Goal: Information Seeking & Learning: Learn about a topic

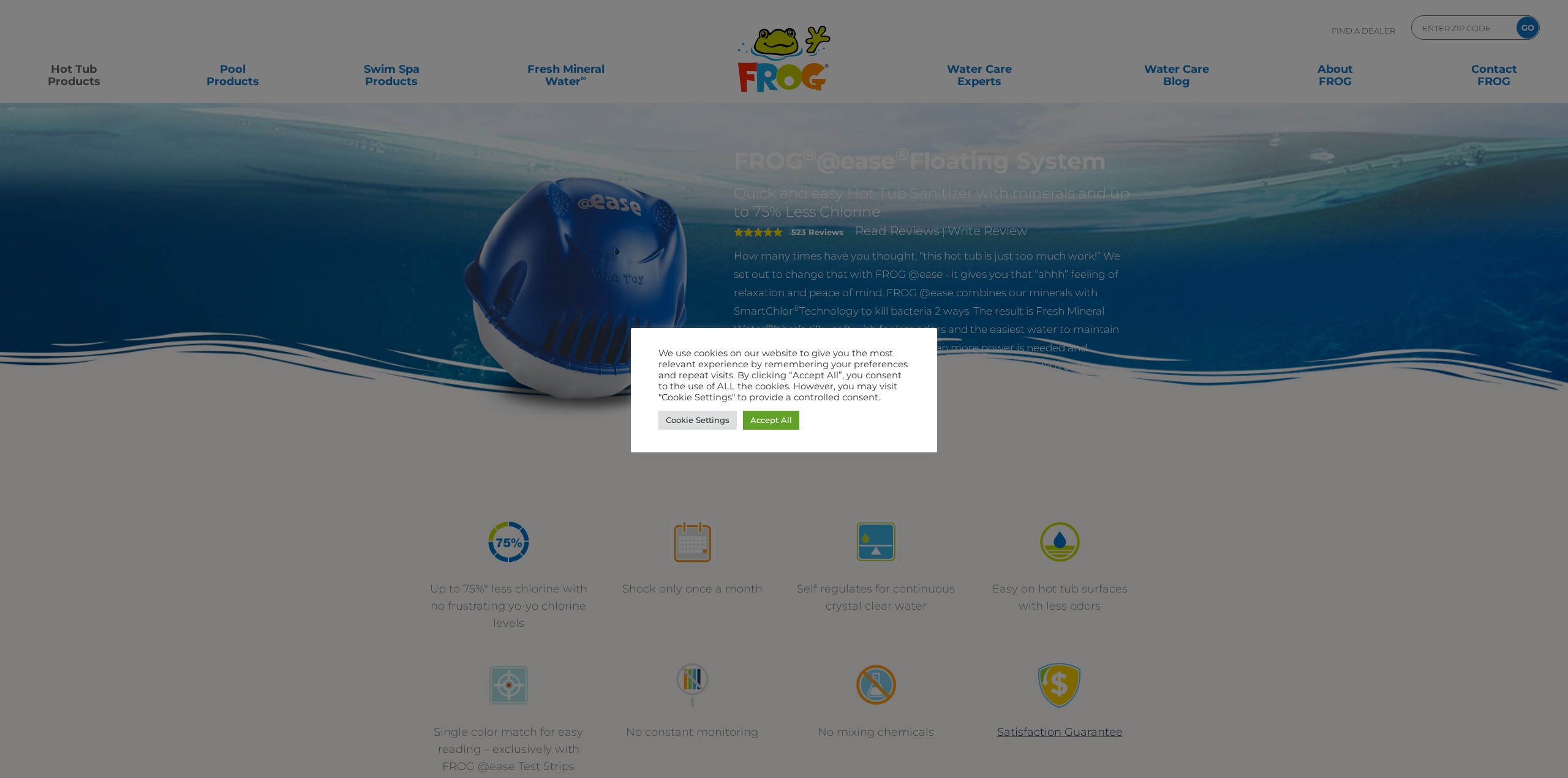
click at [501, 385] on div at bounding box center [784, 389] width 1568 height 778
click at [697, 416] on link "Cookie Settings" at bounding box center [697, 420] width 78 height 19
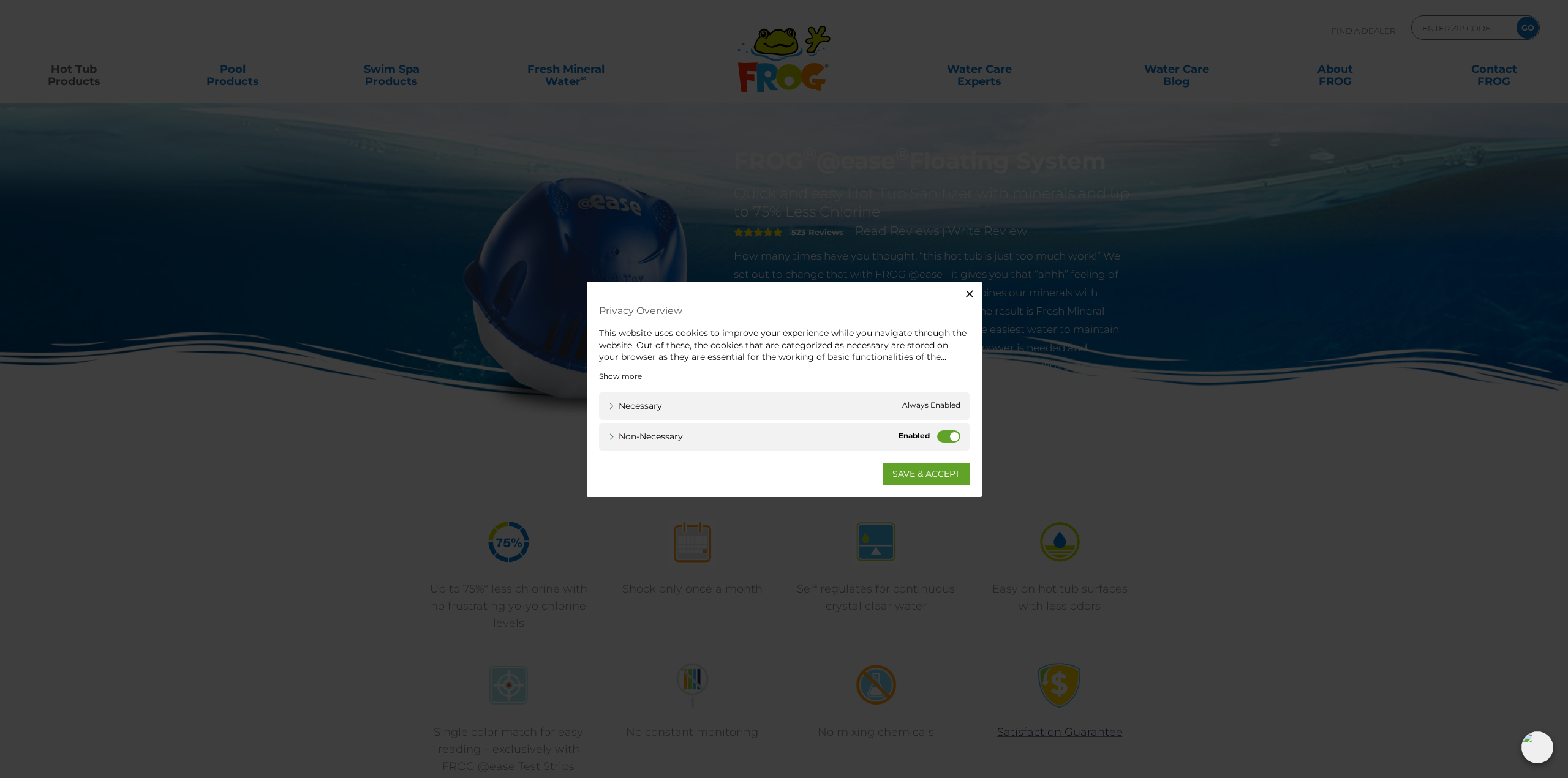
click at [965, 293] on icon "button" at bounding box center [969, 294] width 13 height 13
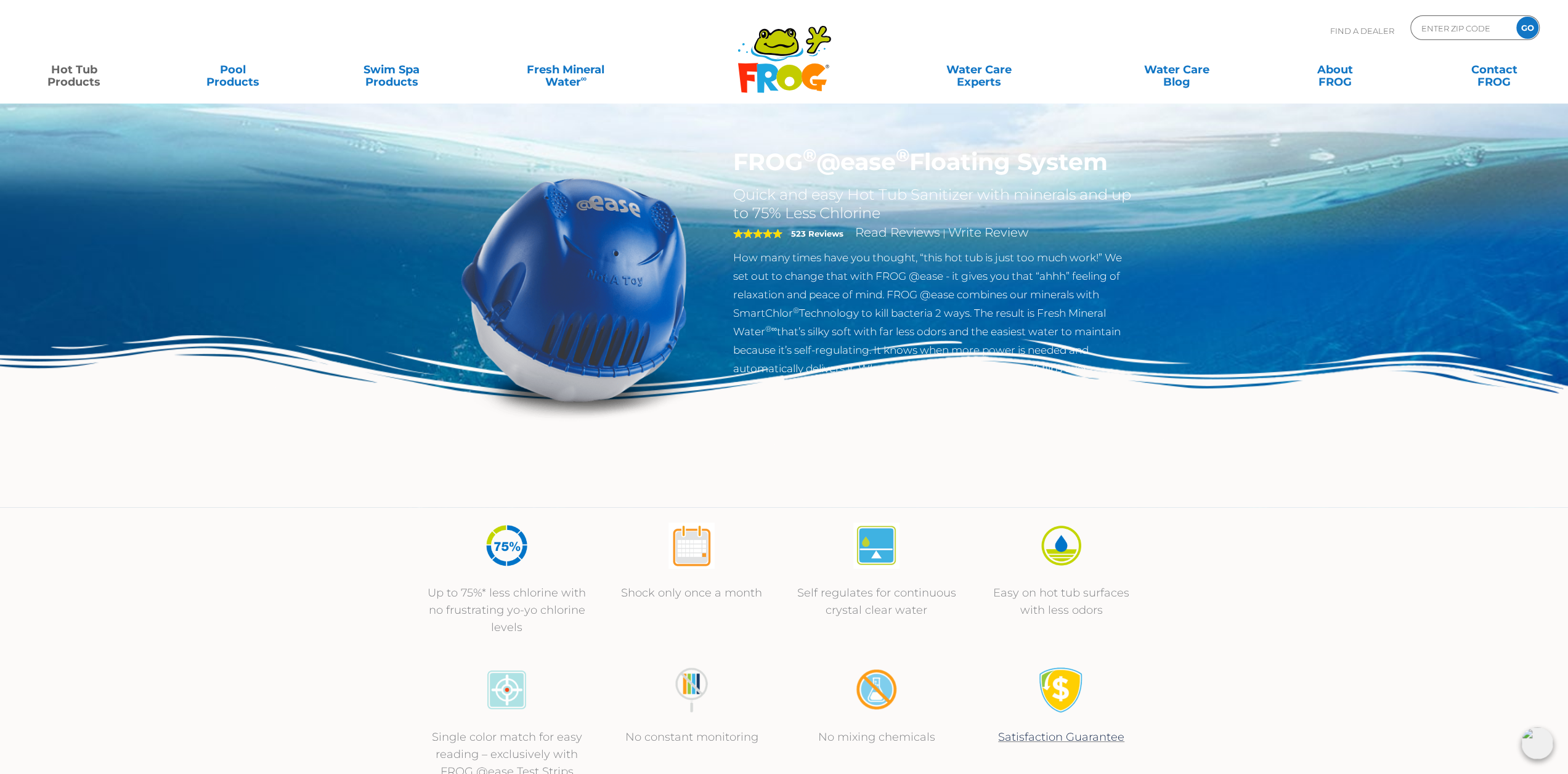
click at [805, 233] on strong "523 Reviews" at bounding box center [817, 233] width 52 height 10
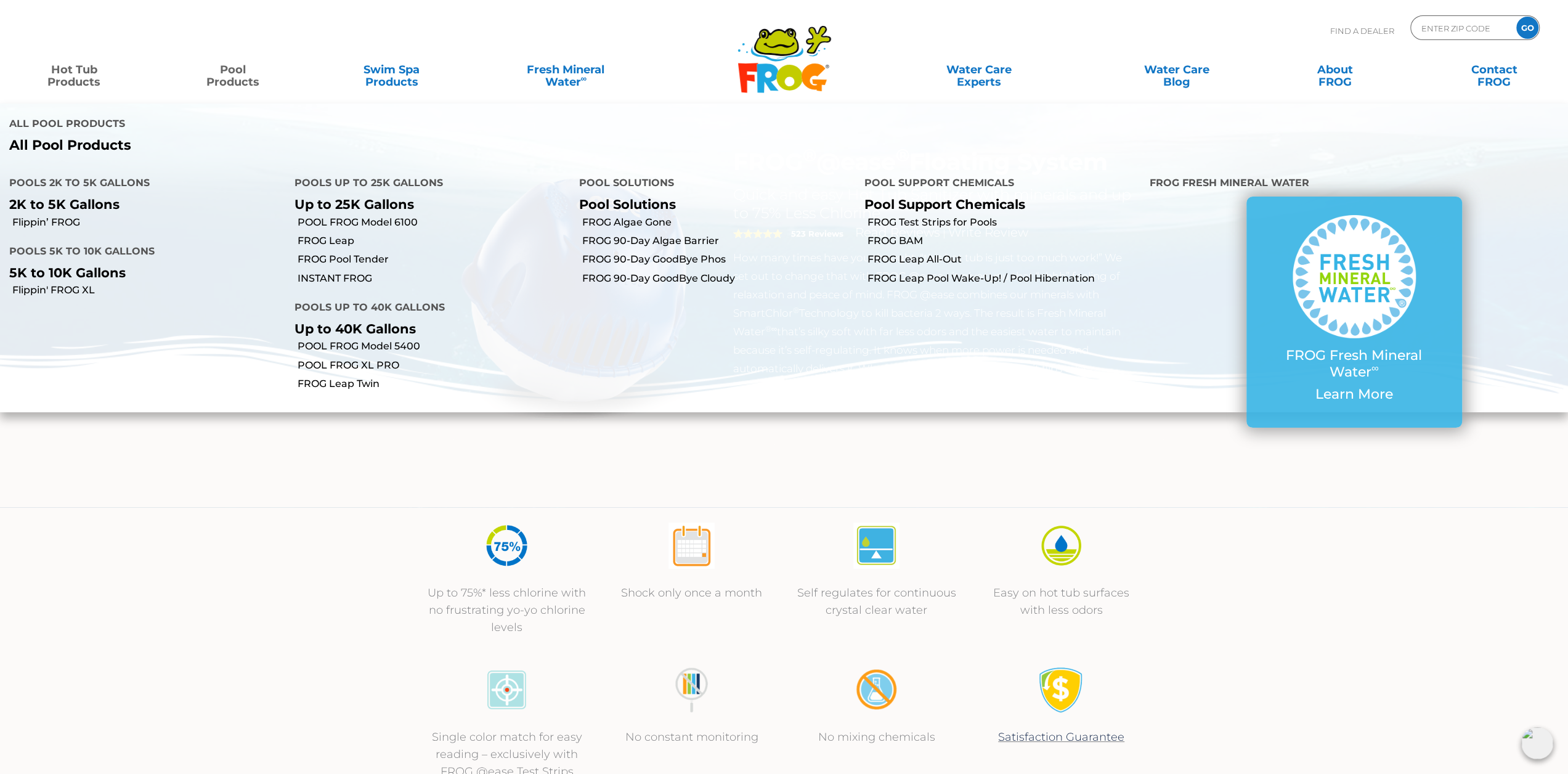
click at [237, 76] on link "Pool Products" at bounding box center [233, 69] width 123 height 24
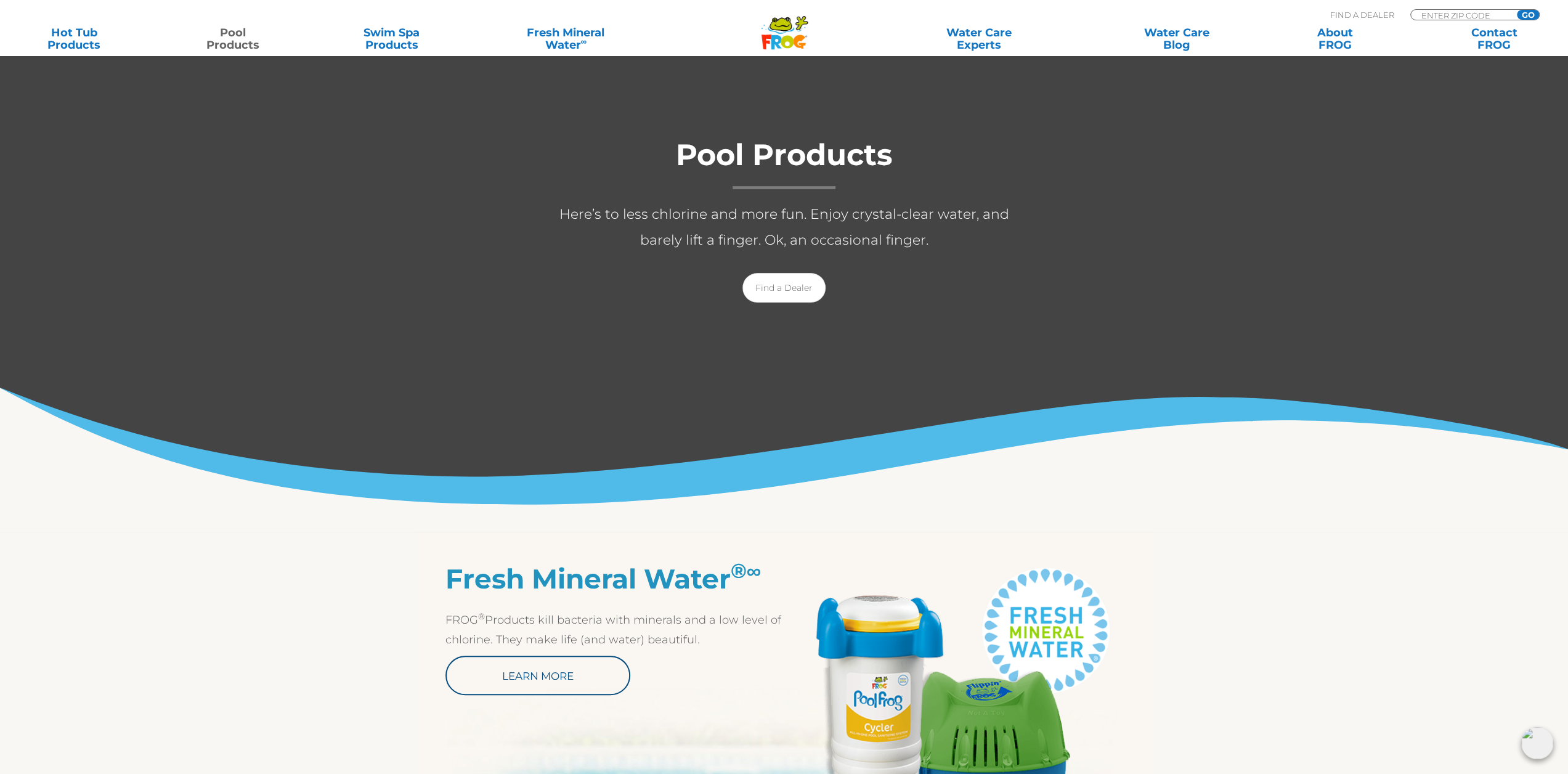
scroll to position [61, 0]
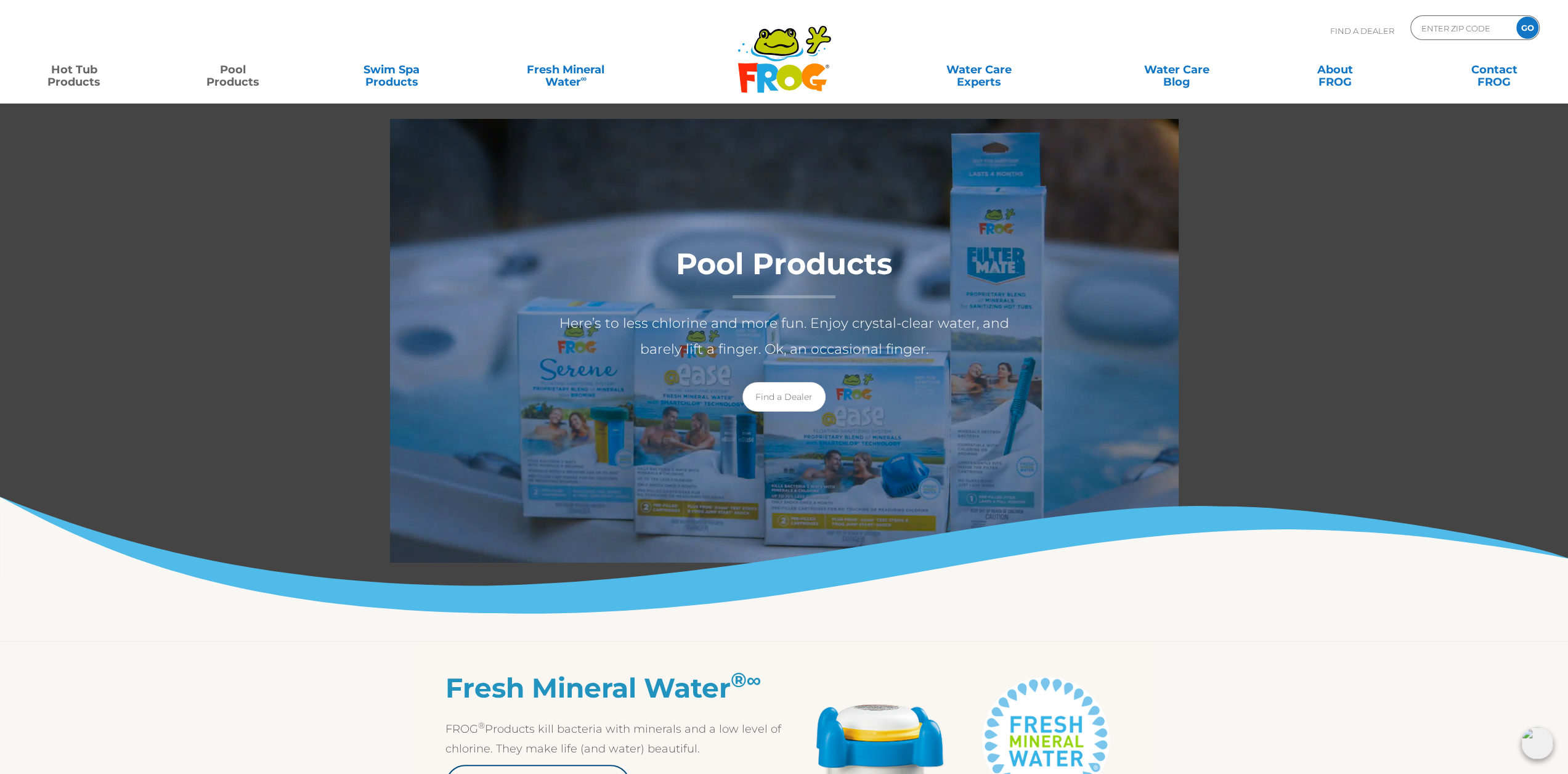
click at [75, 70] on link "Hot Tub Products" at bounding box center [74, 69] width 123 height 24
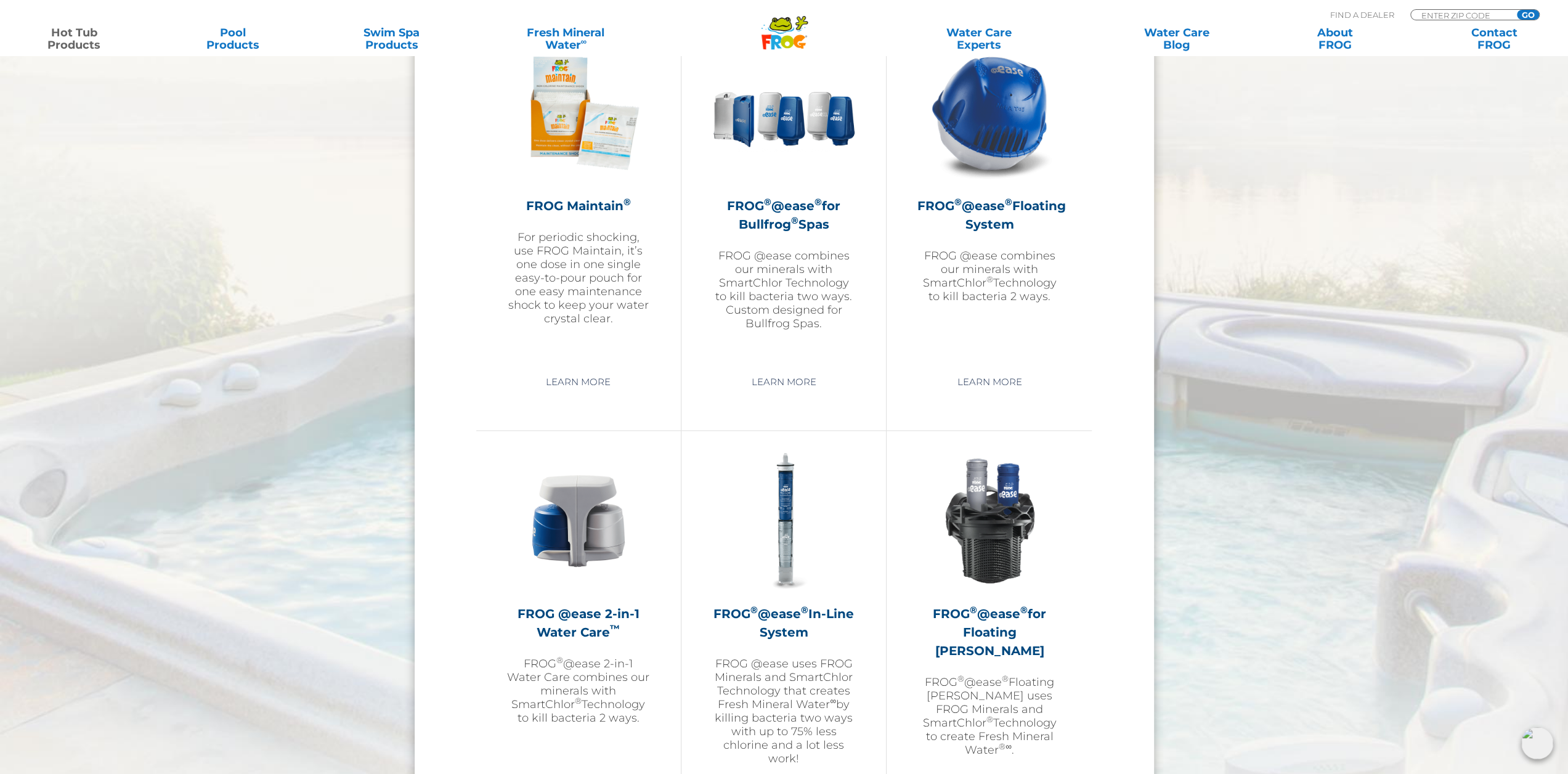
scroll to position [1540, 0]
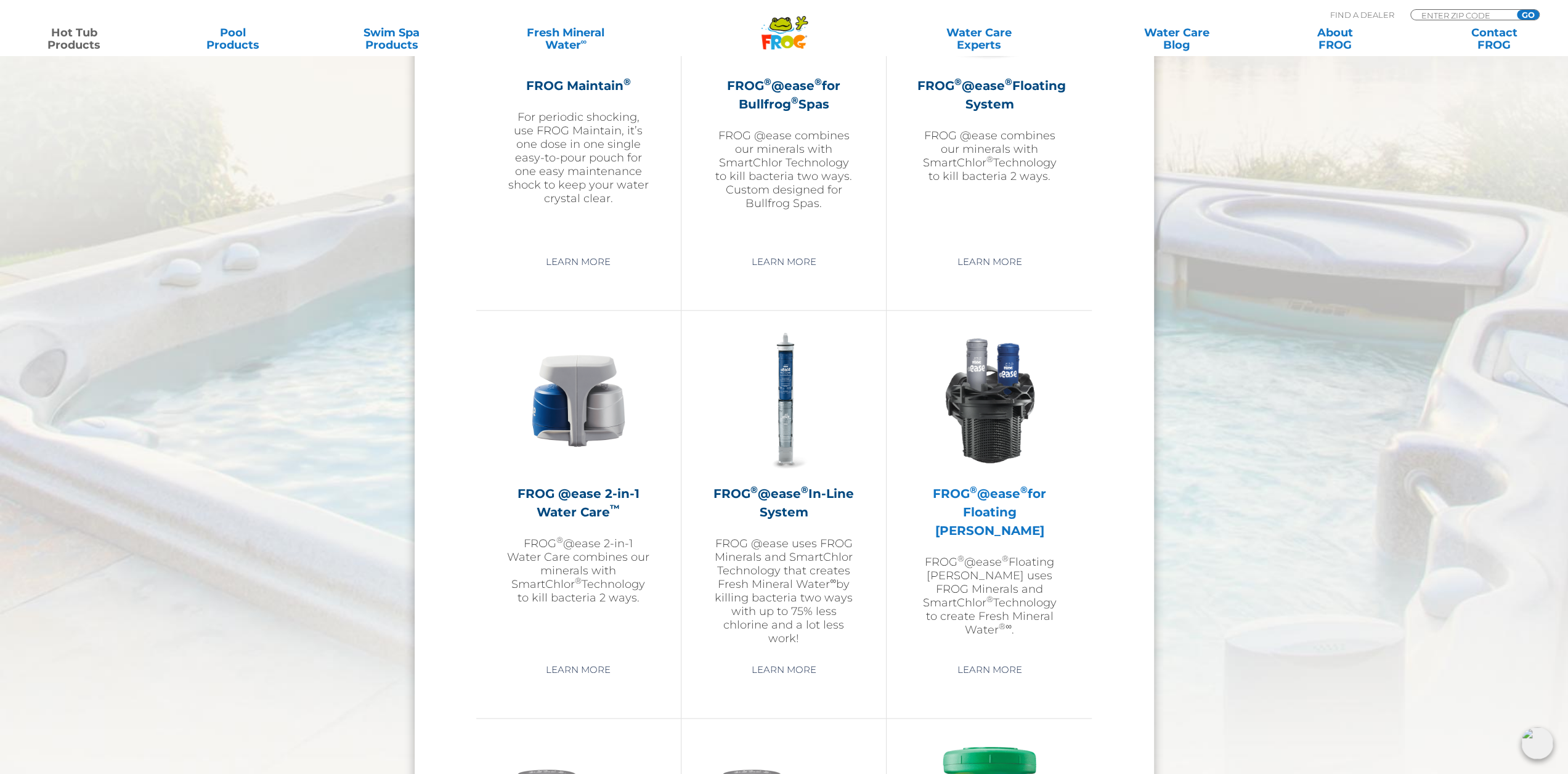
click at [985, 497] on h2 "FROG ® @ease ® for Floating Weir" at bounding box center [989, 512] width 143 height 55
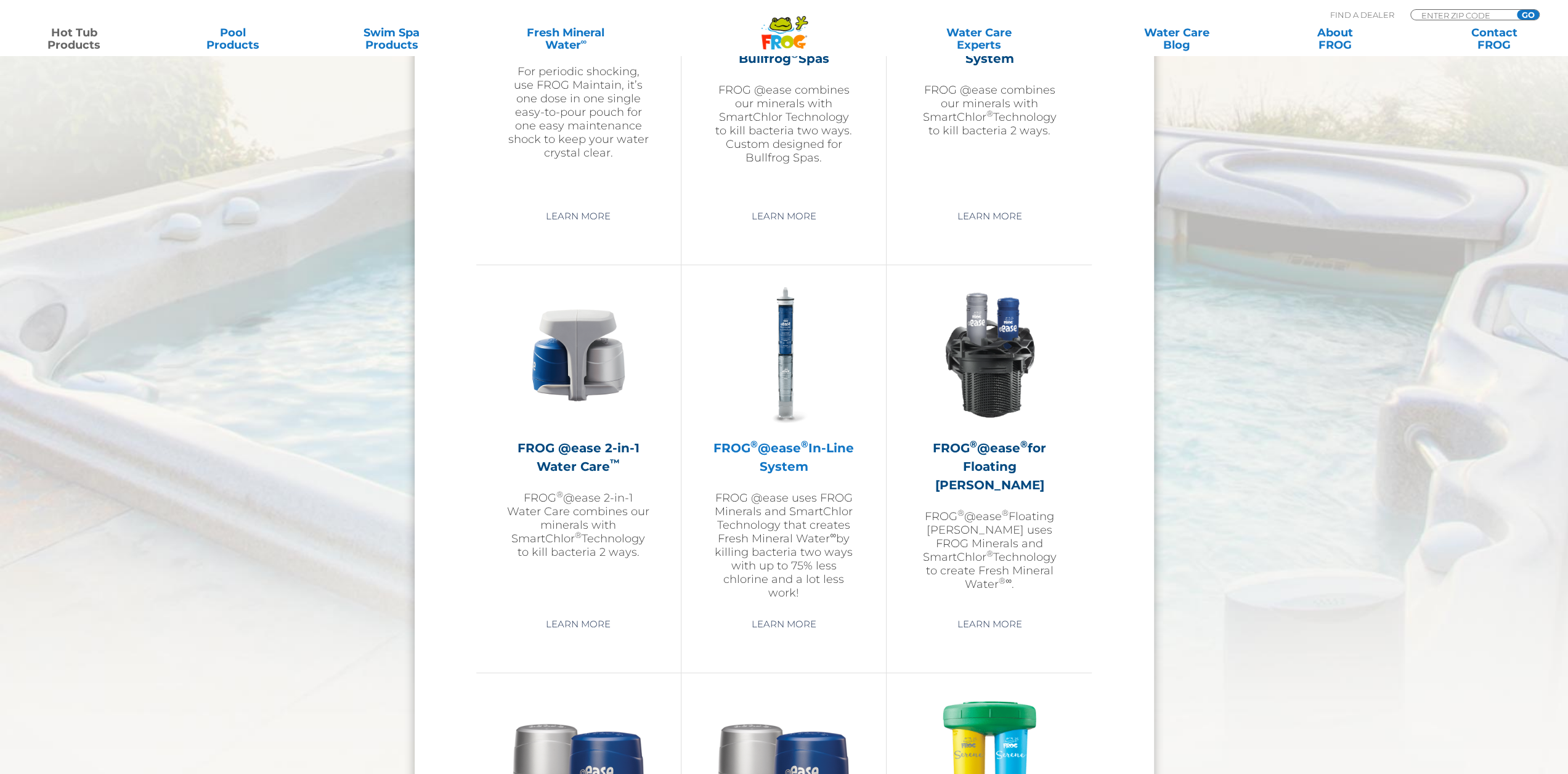
scroll to position [1540, 0]
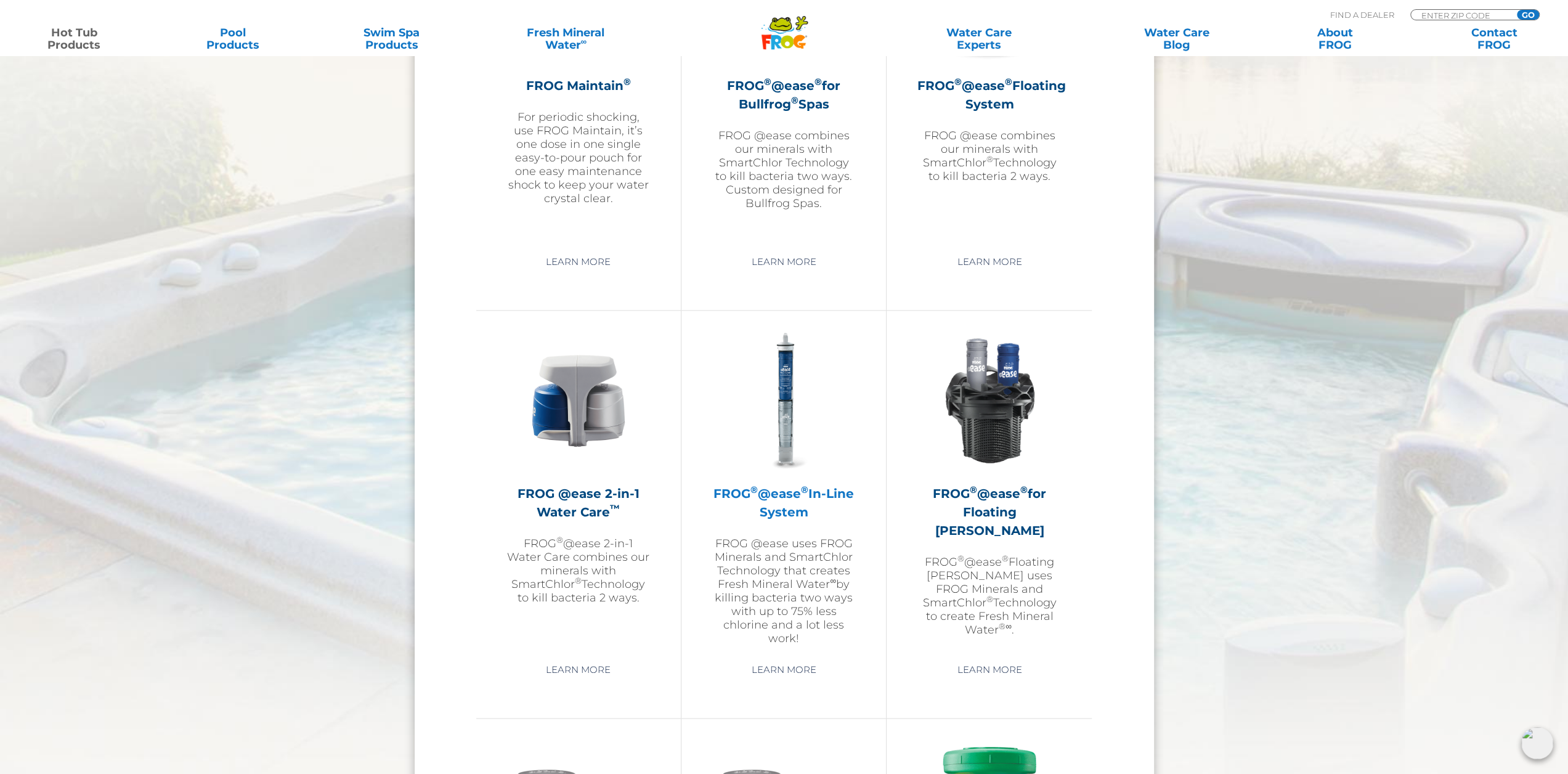
click at [784, 493] on h2 "FROG ® @ease ® In-Line System" at bounding box center [783, 502] width 143 height 37
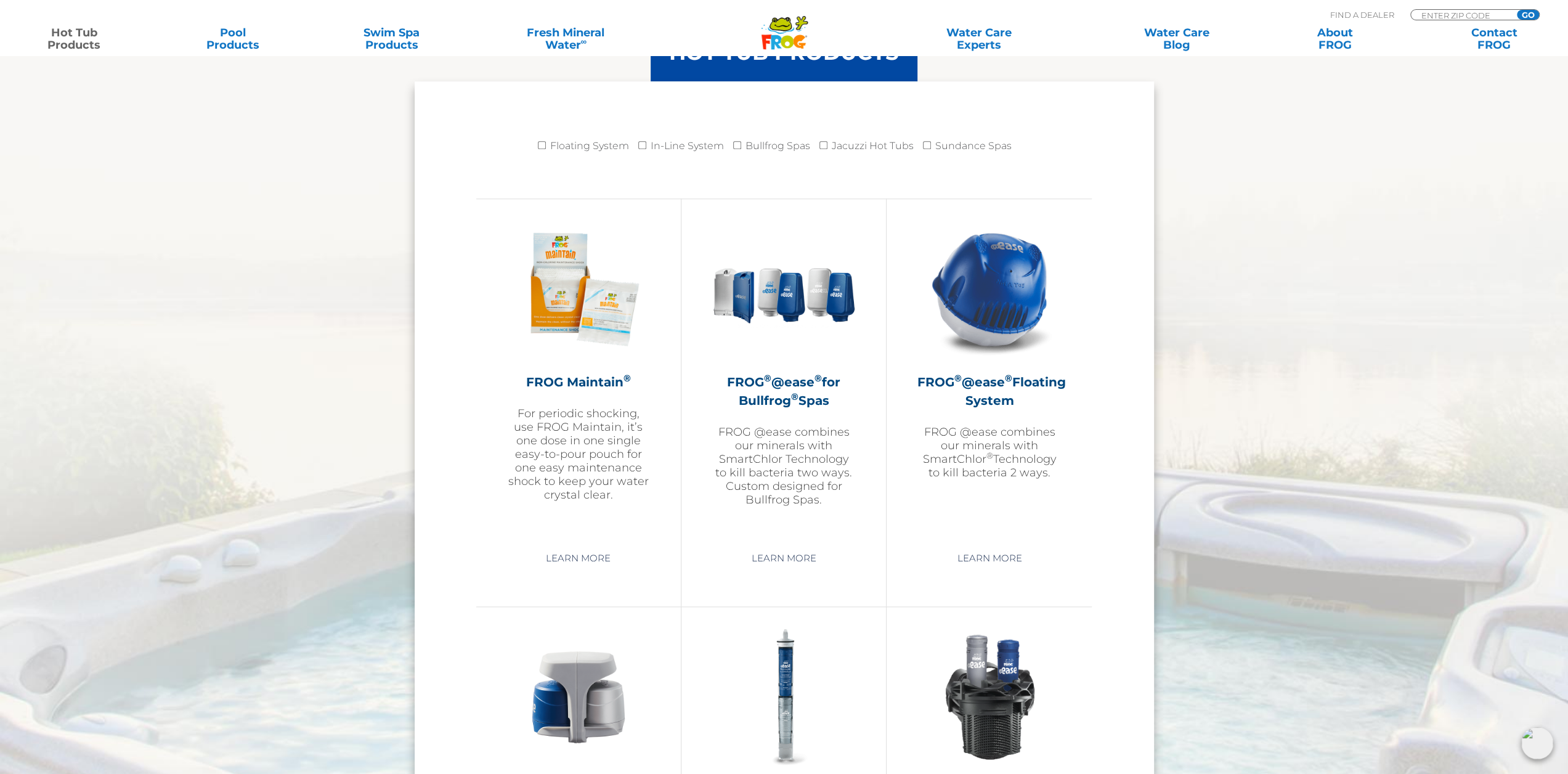
scroll to position [1232, 0]
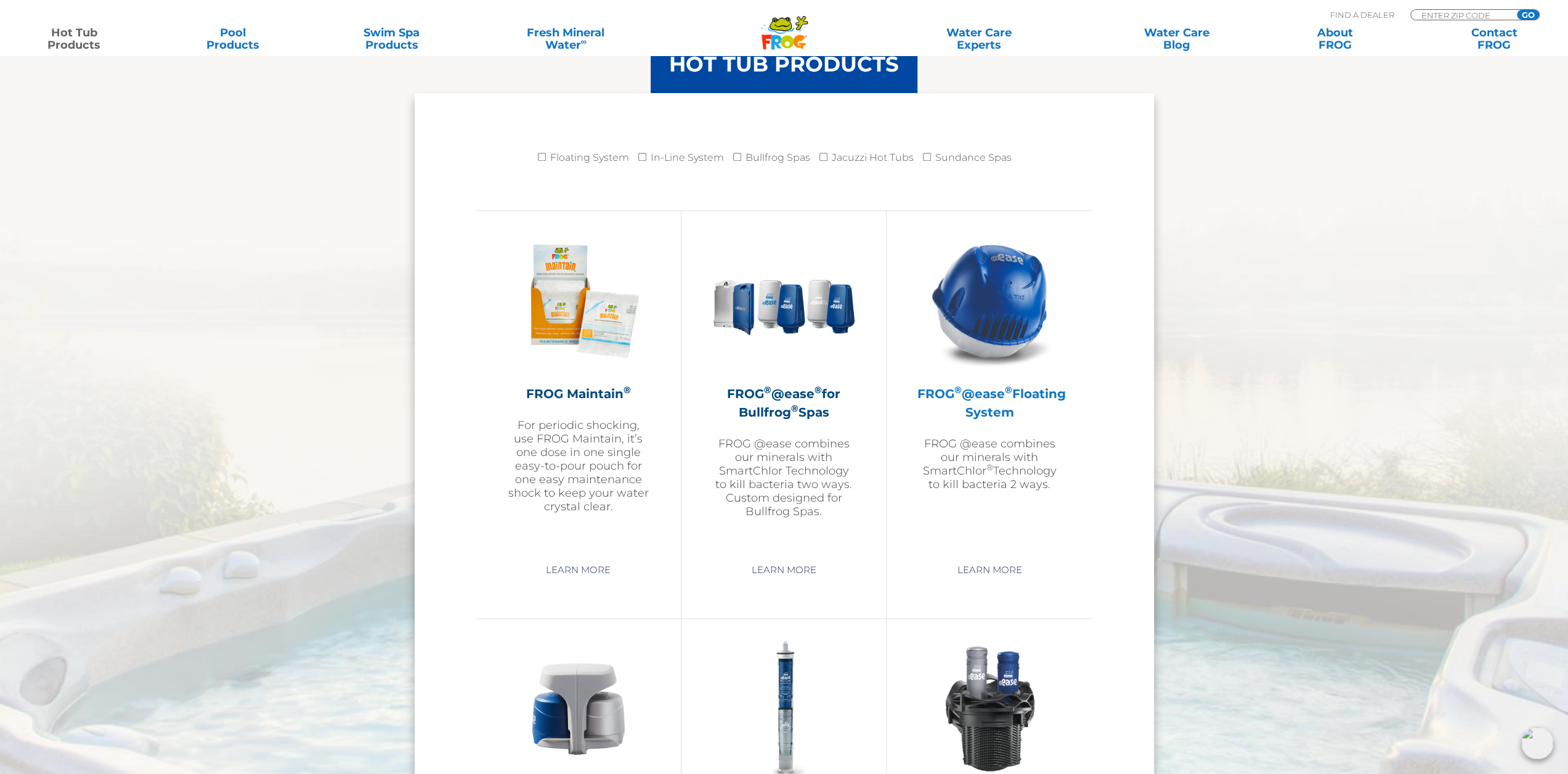
click at [985, 399] on h2 "FROG ® @ease ® Floating System" at bounding box center [989, 403] width 143 height 37
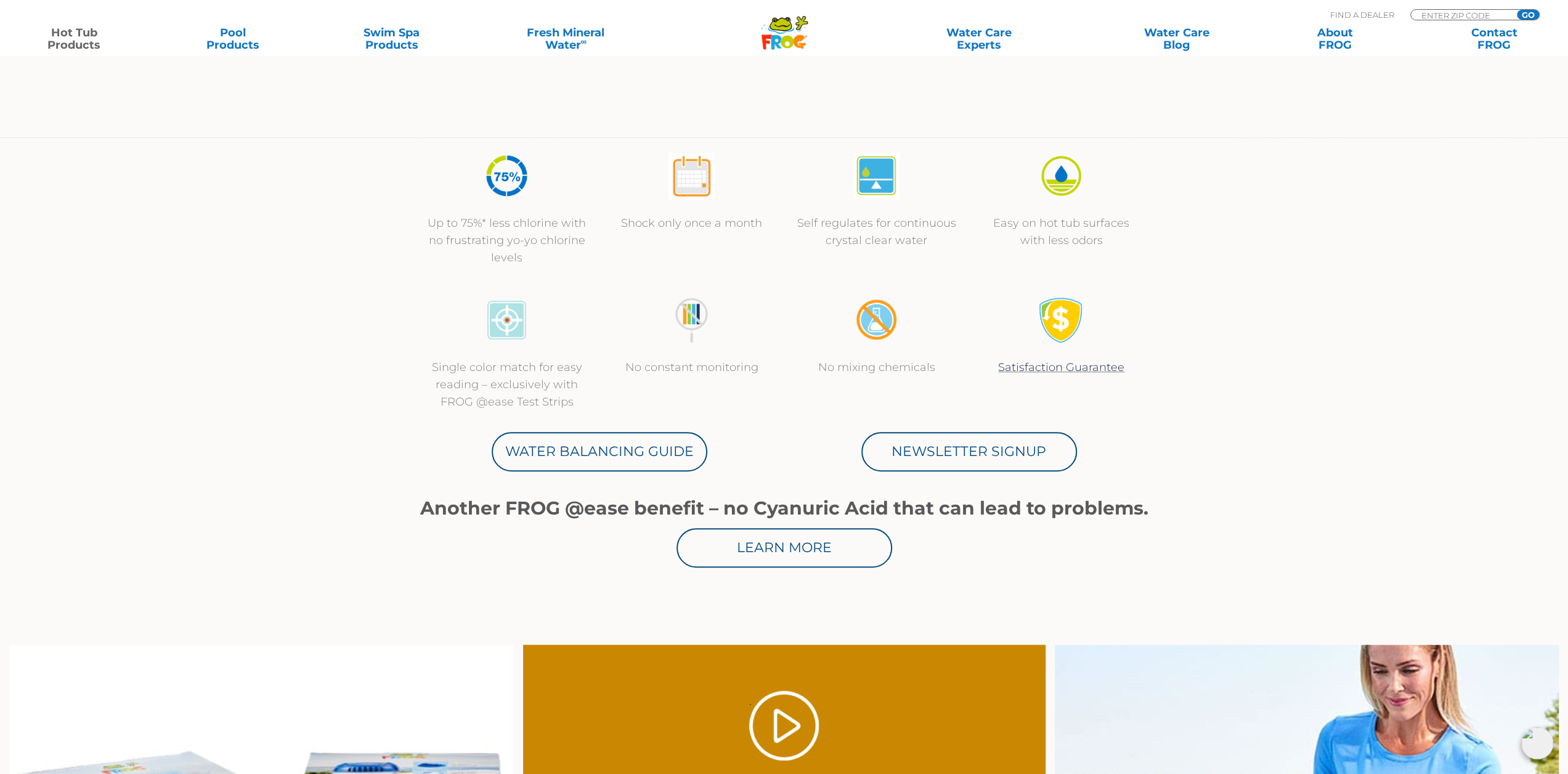
scroll to position [61, 0]
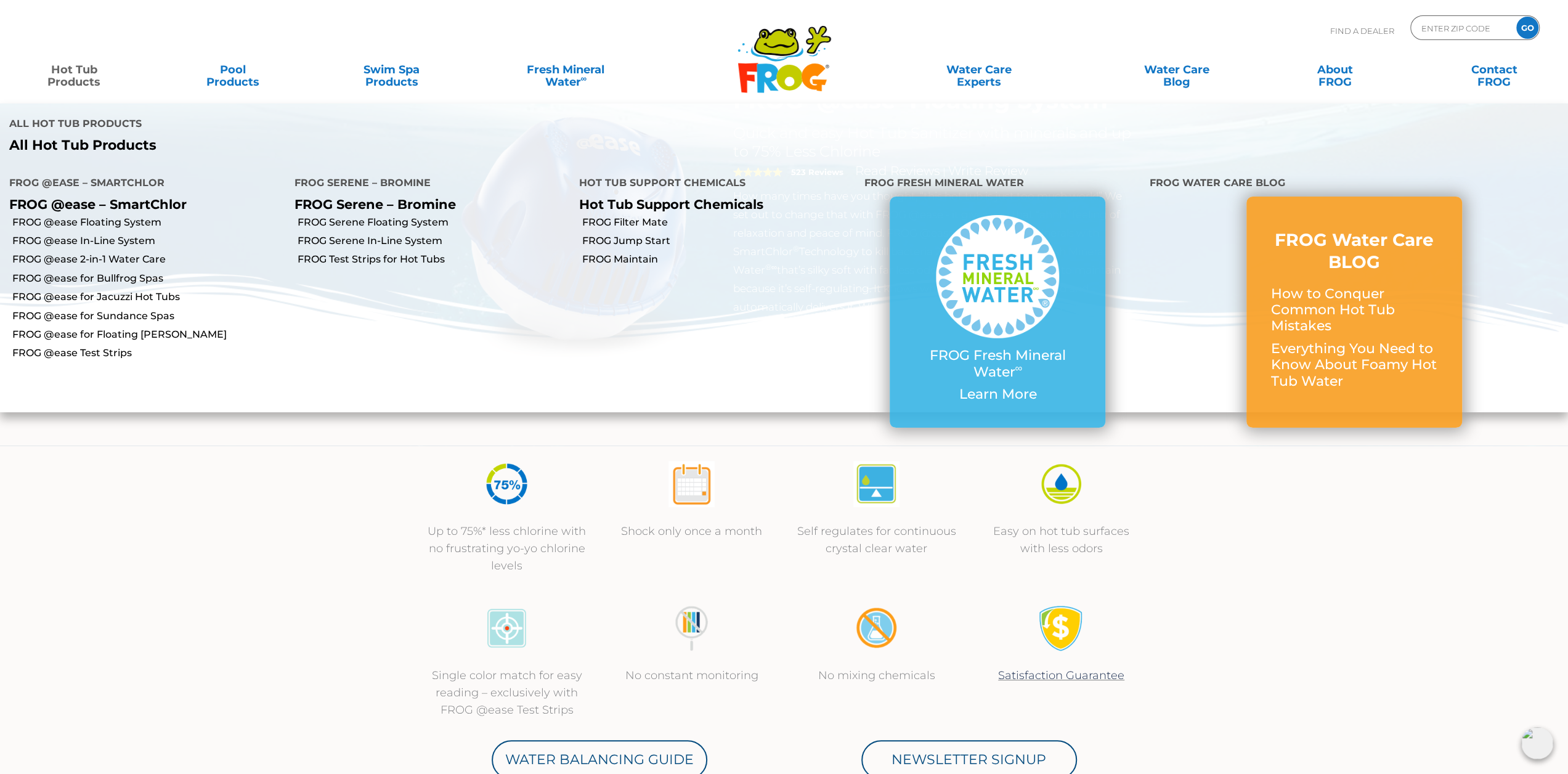
click at [95, 64] on link "Hot Tub Products" at bounding box center [74, 69] width 123 height 24
click at [106, 240] on link "FROG @ease In-Line System" at bounding box center [149, 240] width 273 height 13
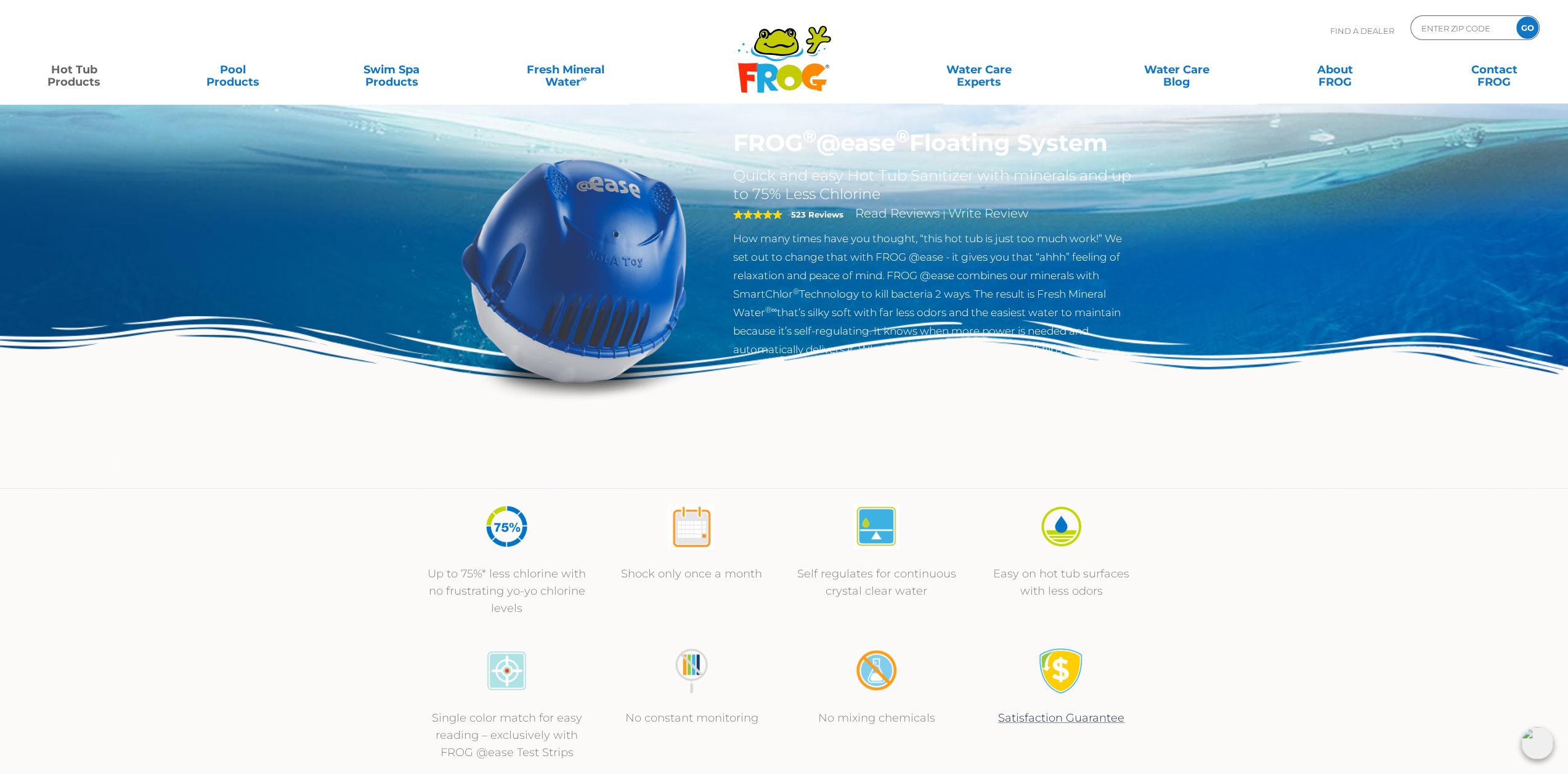
scroll to position [0, 0]
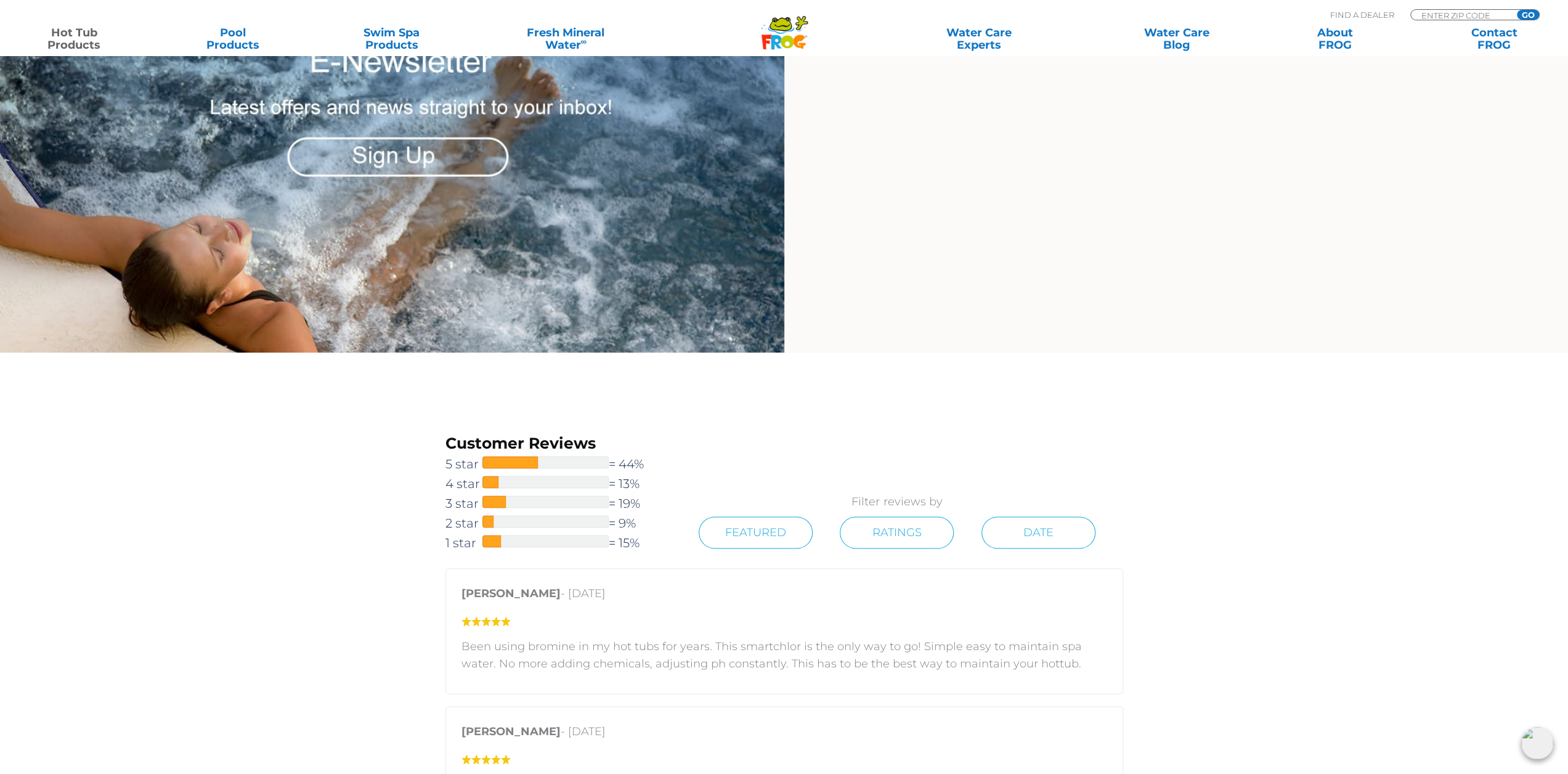
scroll to position [1910, 0]
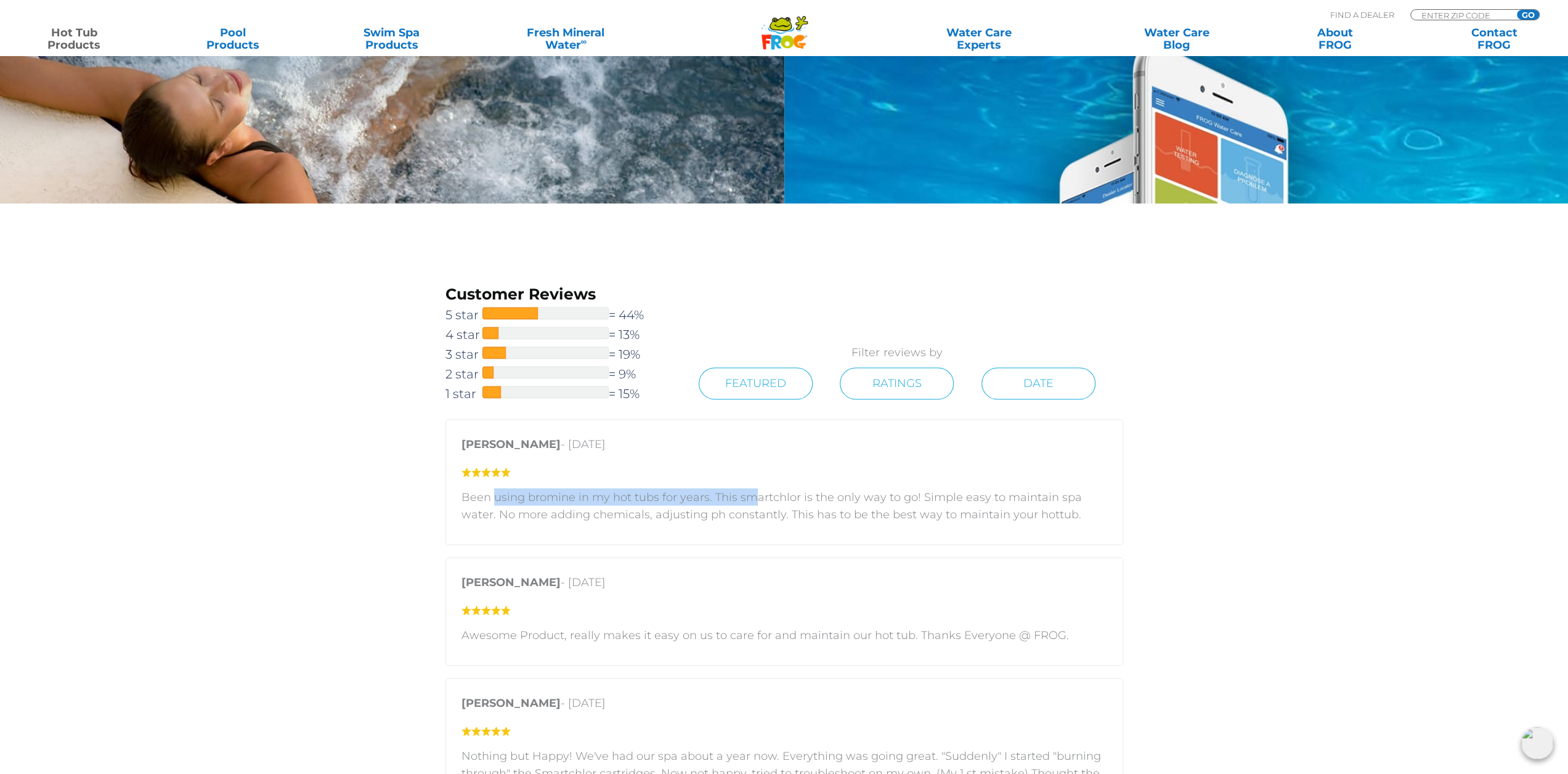
drag, startPoint x: 721, startPoint y: 489, endPoint x: 746, endPoint y: 489, distance: 25.0
click at [746, 489] on p "Been using bromine in my hot tubs for years. This smartchlor is the only way to…" at bounding box center [784, 505] width 646 height 35
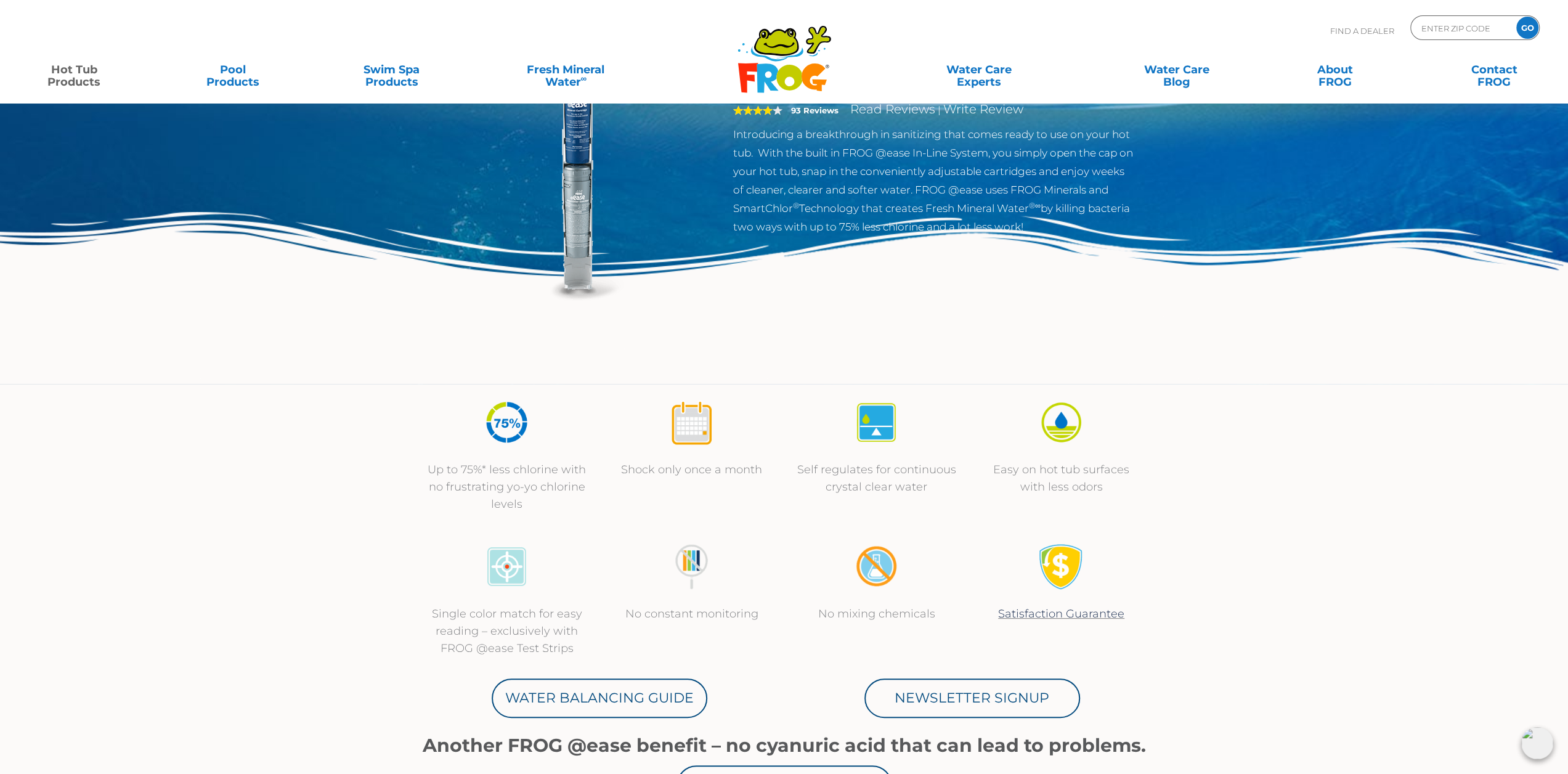
scroll to position [0, 0]
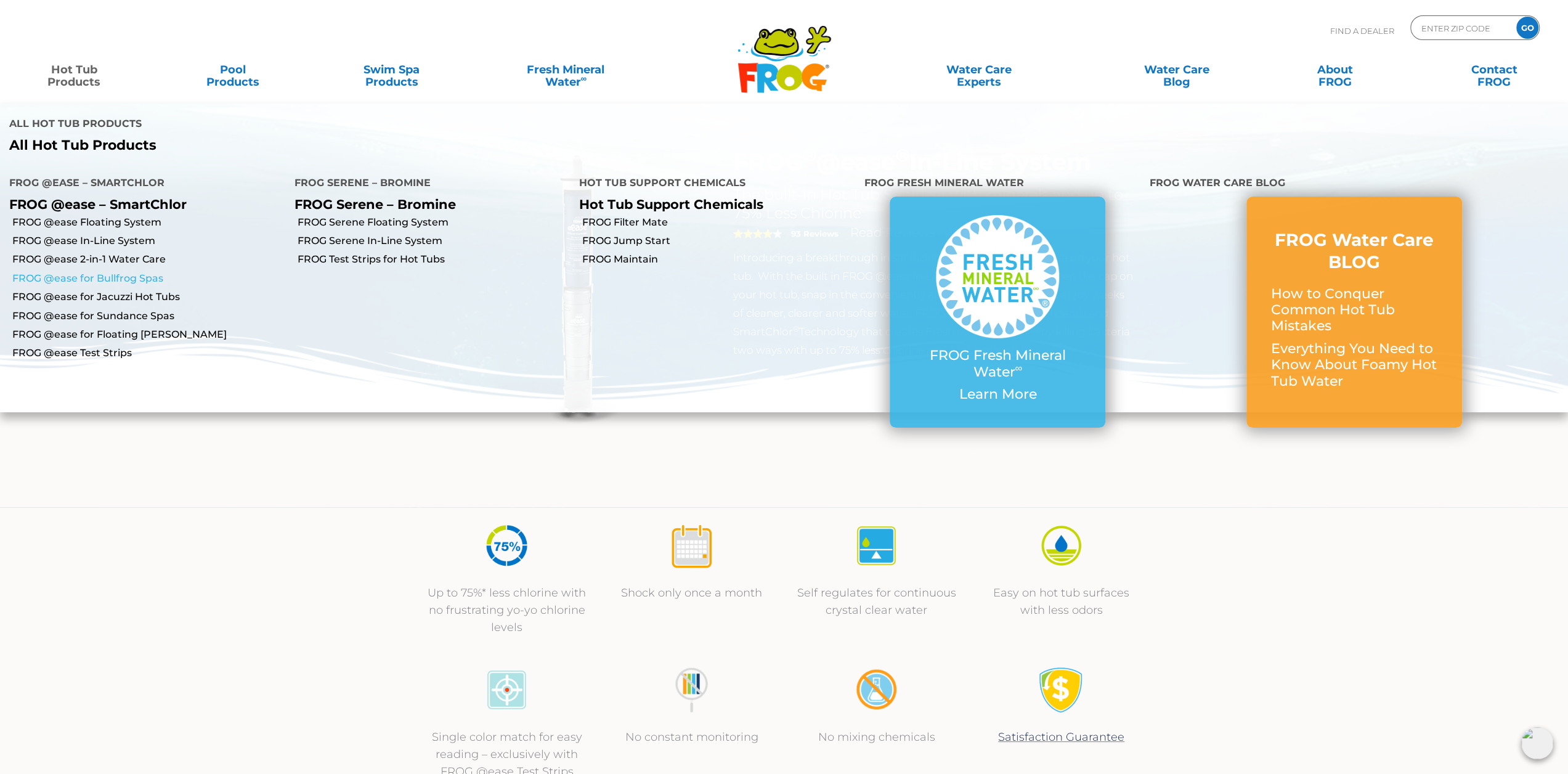
click at [120, 281] on link "FROG @ease for Bullfrog Spas" at bounding box center [149, 278] width 273 height 13
